Goal: Information Seeking & Learning: Learn about a topic

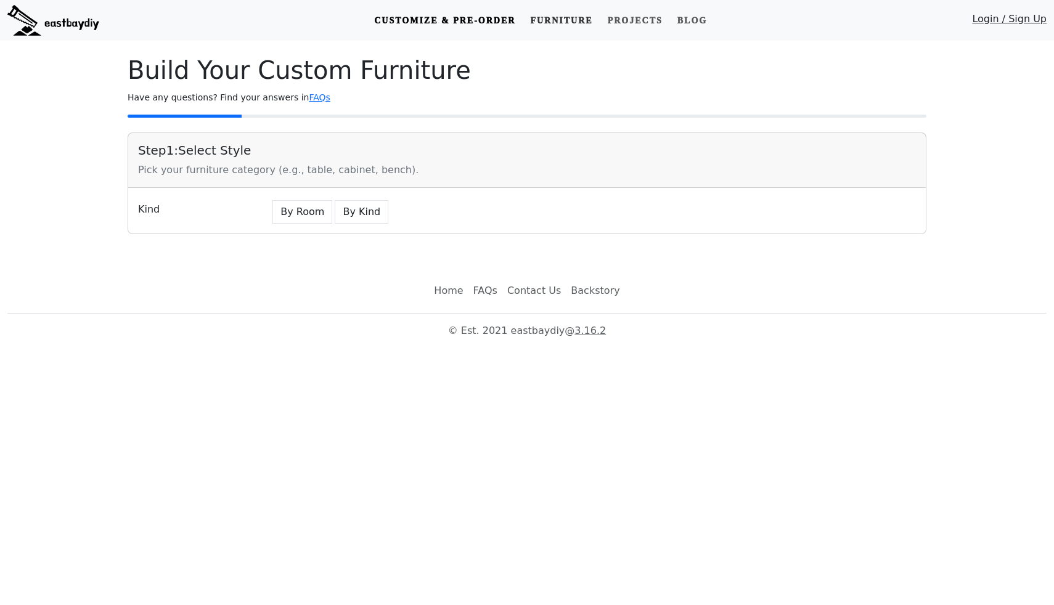
click at [565, 18] on link "Furniture" at bounding box center [561, 20] width 72 height 23
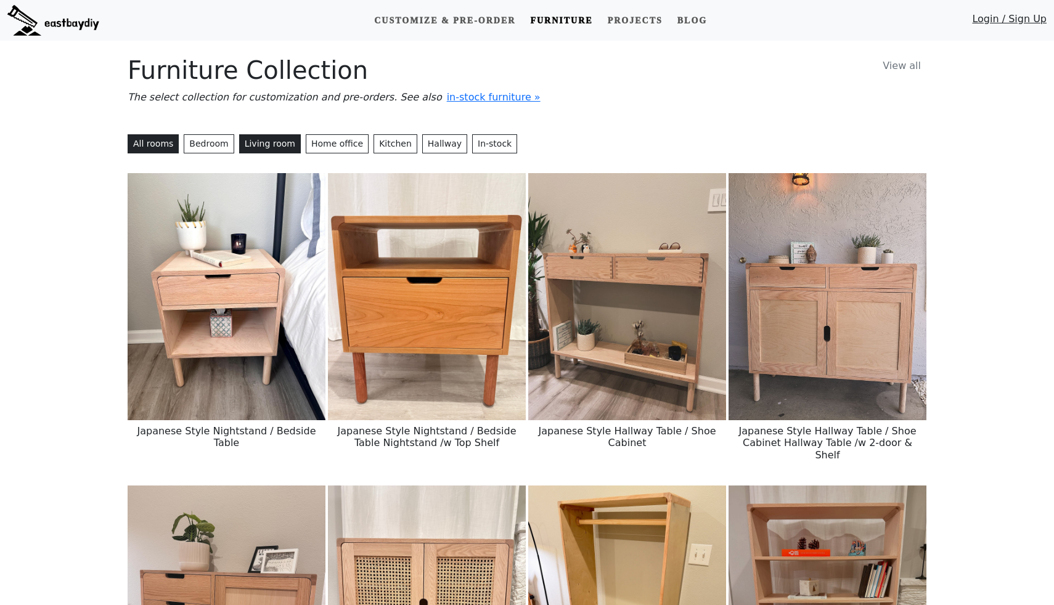
click at [276, 149] on button "Living room" at bounding box center [270, 143] width 62 height 19
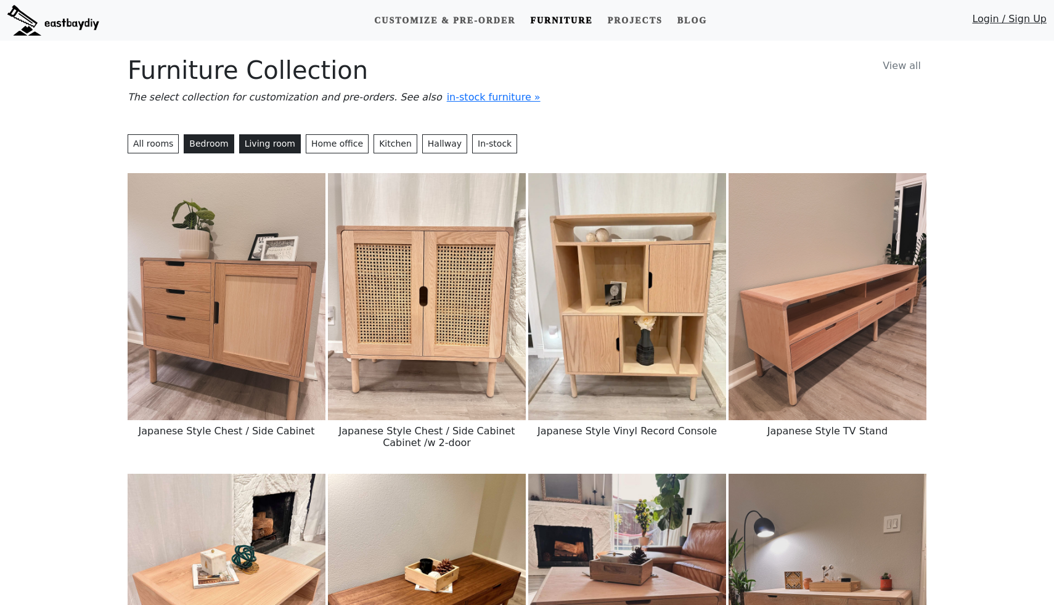
click at [214, 148] on button "Bedroom" at bounding box center [209, 143] width 50 height 19
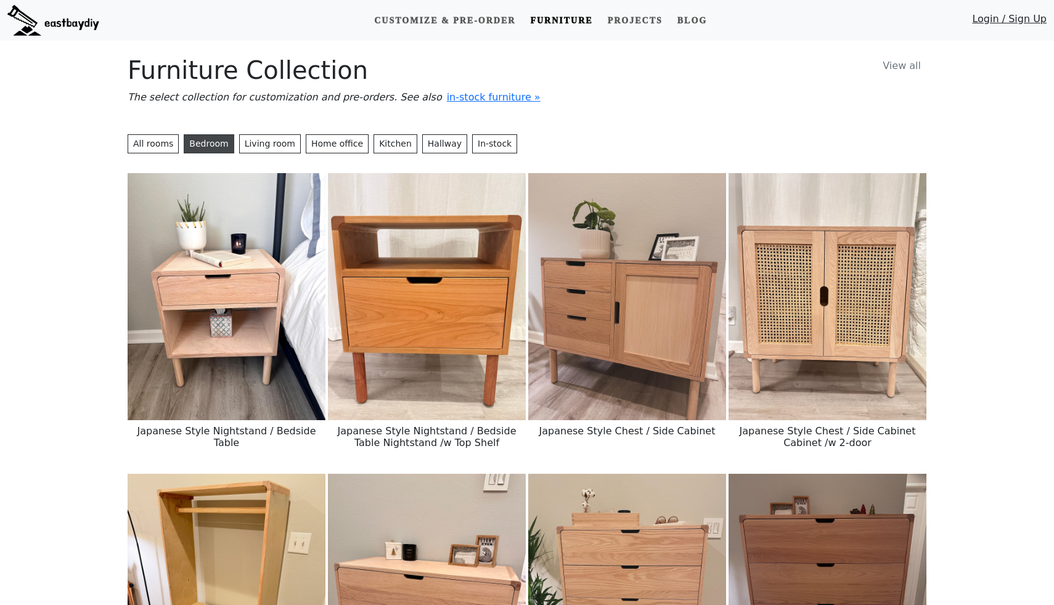
click at [218, 152] on button "Bedroom" at bounding box center [209, 143] width 50 height 19
click at [199, 143] on button "Bedroom" at bounding box center [209, 143] width 50 height 19
click at [201, 142] on button "Bedroom" at bounding box center [209, 143] width 50 height 19
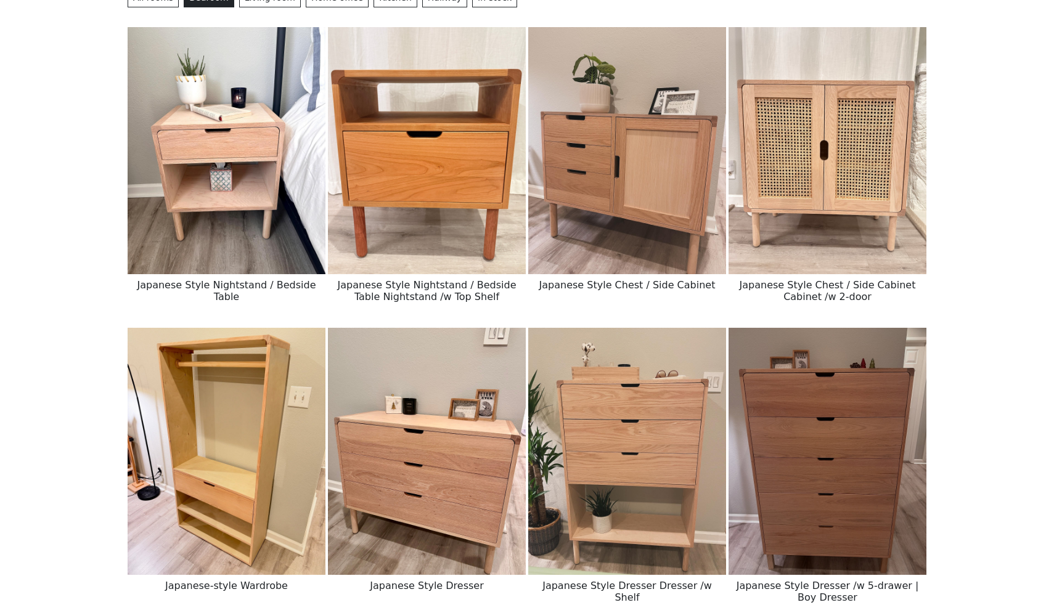
scroll to position [58, 0]
